Goal: Find specific page/section: Find specific page/section

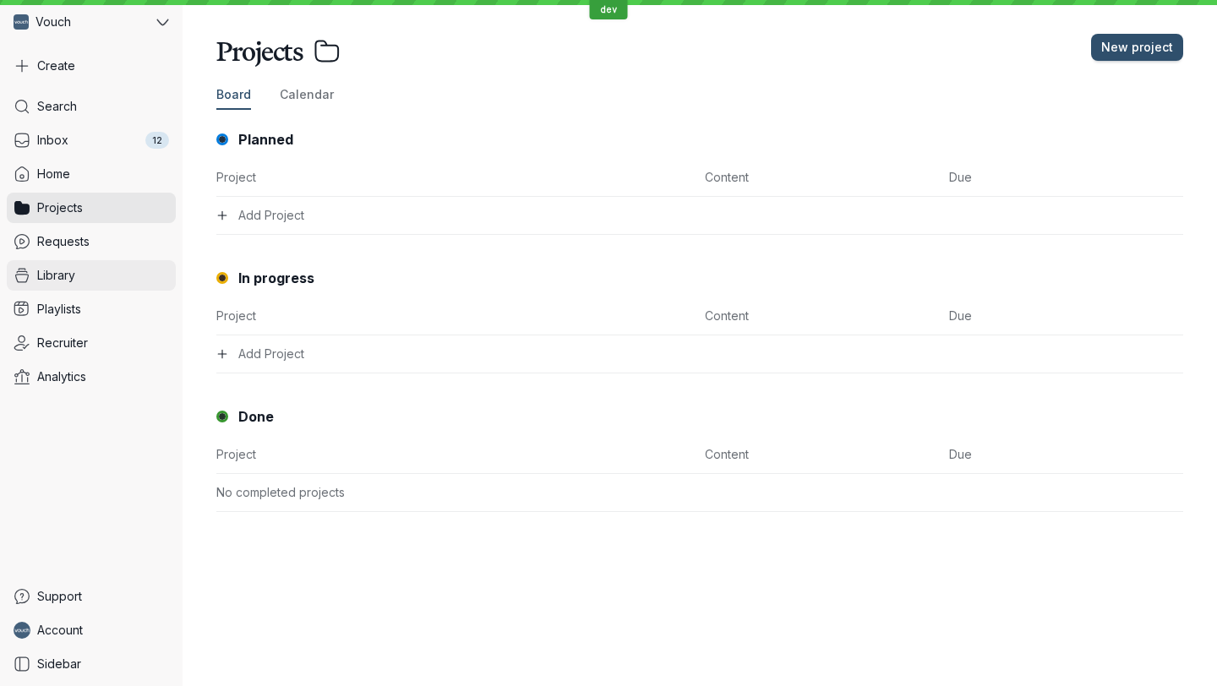
click at [80, 270] on link "Library" at bounding box center [91, 275] width 169 height 30
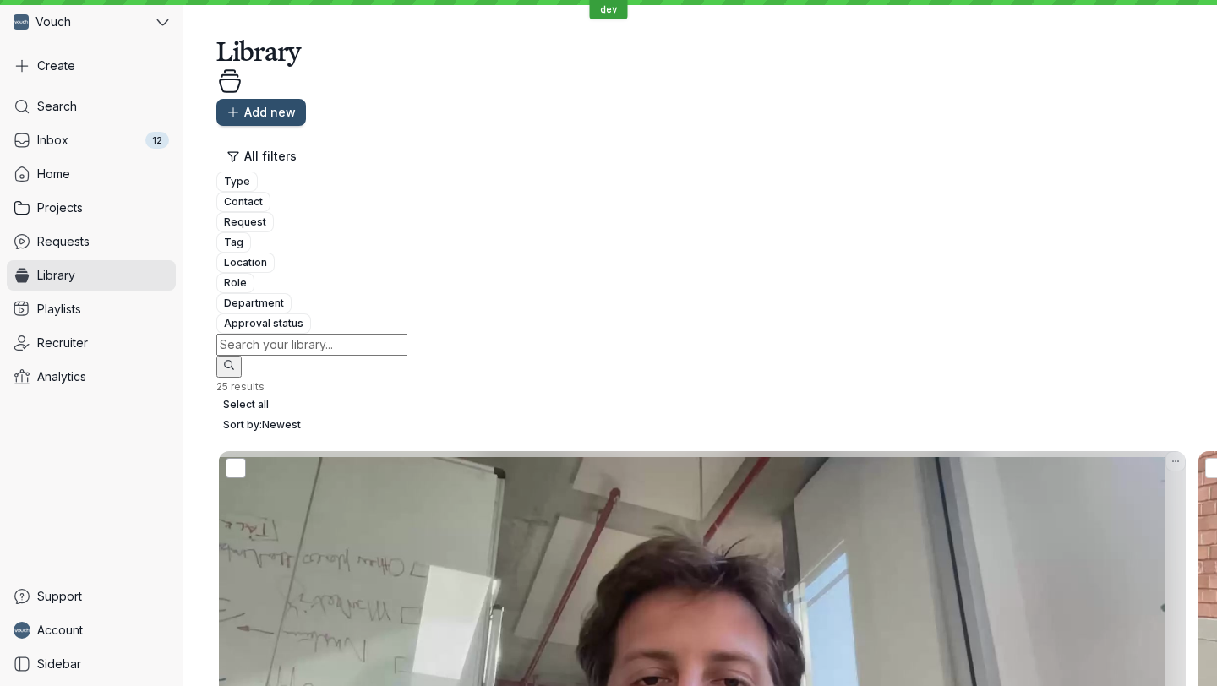
click at [241, 459] on icon at bounding box center [236, 468] width 18 height 18
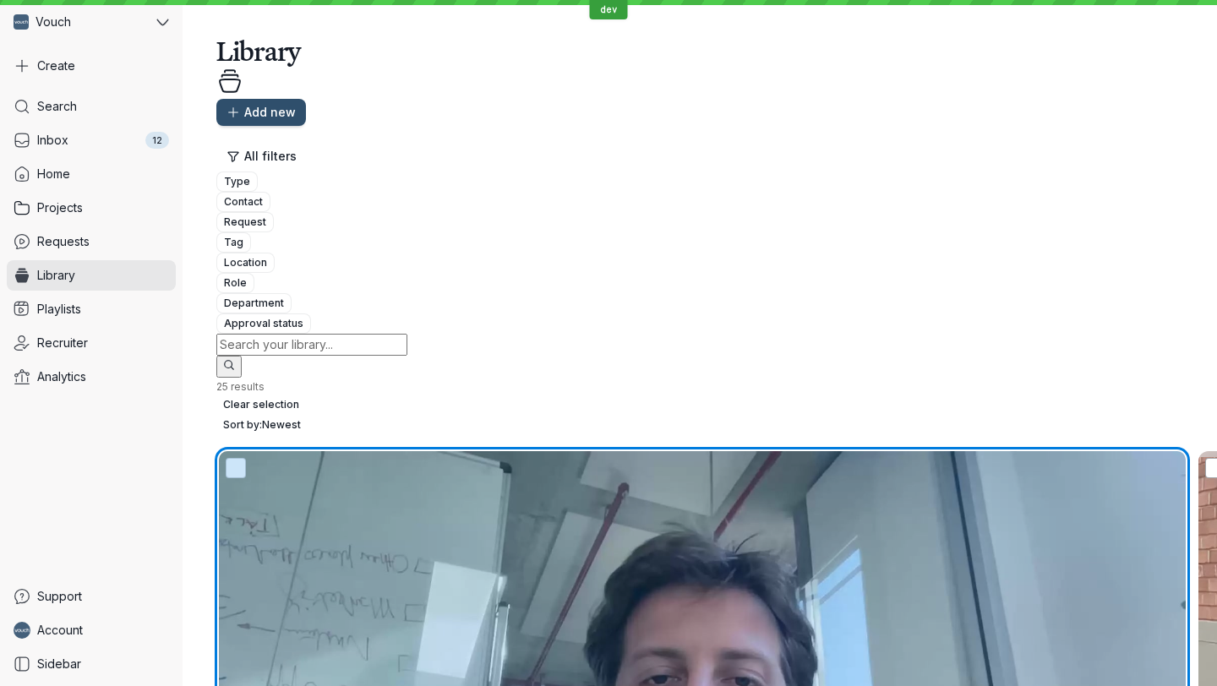
click at [1206, 459] on icon at bounding box center [1215, 468] width 18 height 18
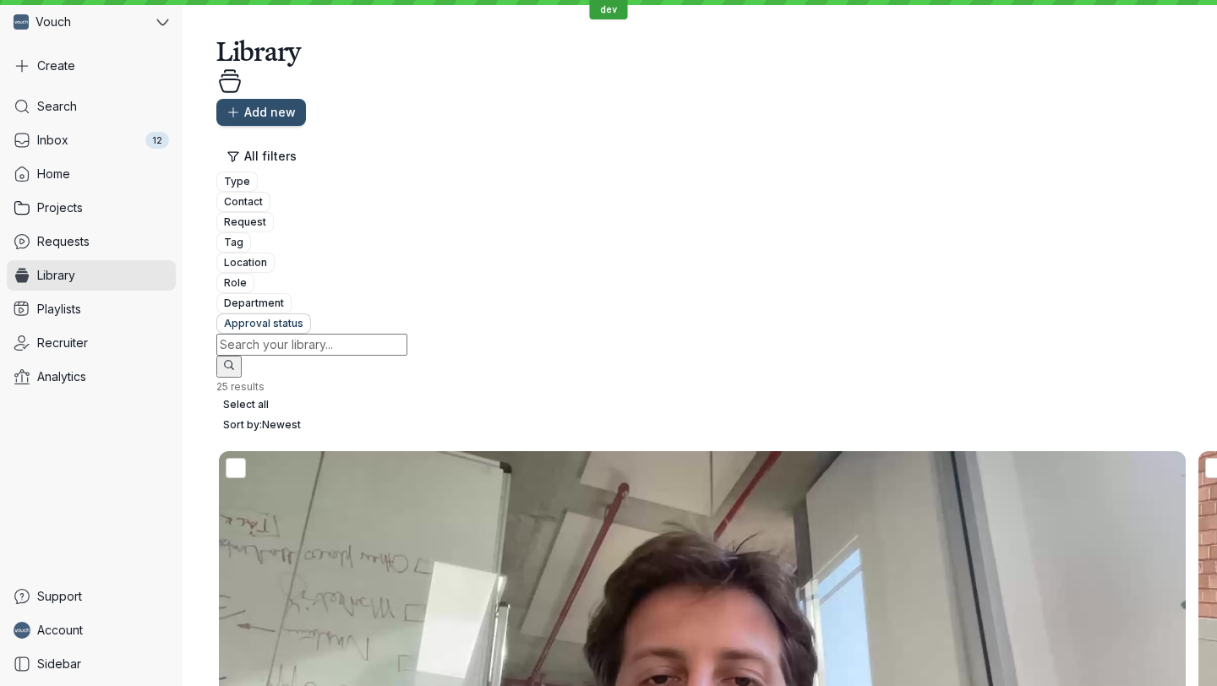
click at [303, 315] on span "Approval status" at bounding box center [263, 323] width 79 height 17
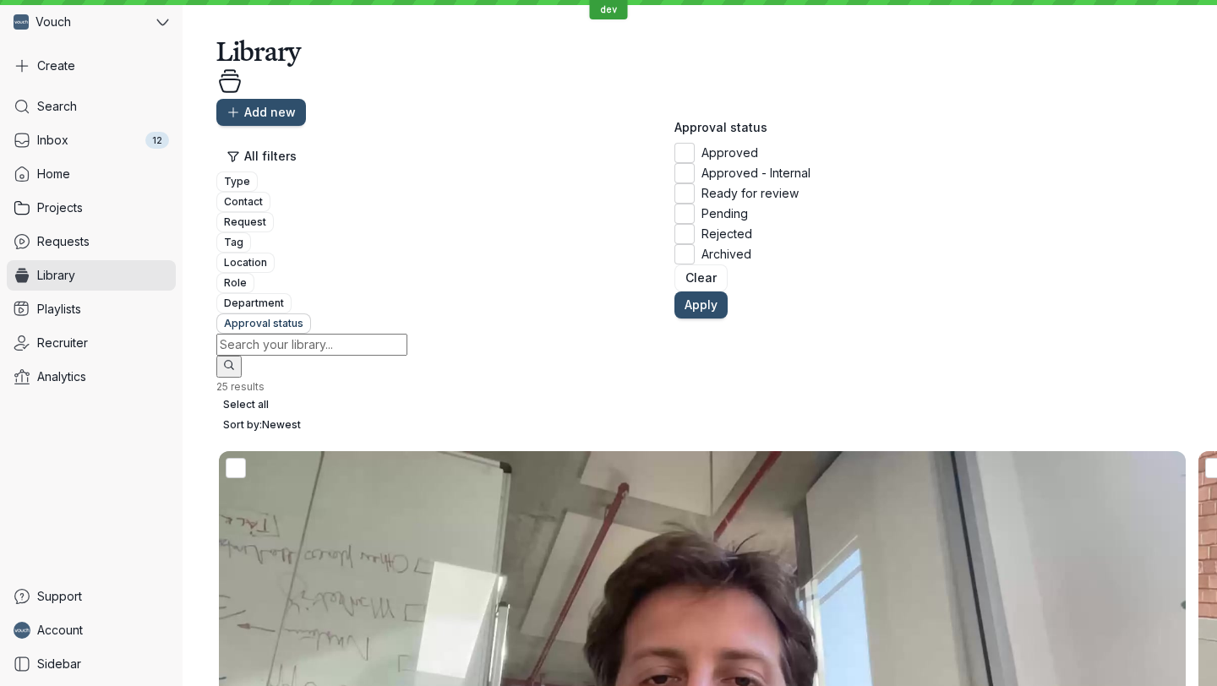
click at [303, 315] on span "Approval status" at bounding box center [263, 323] width 79 height 17
